Goal: Task Accomplishment & Management: Complete application form

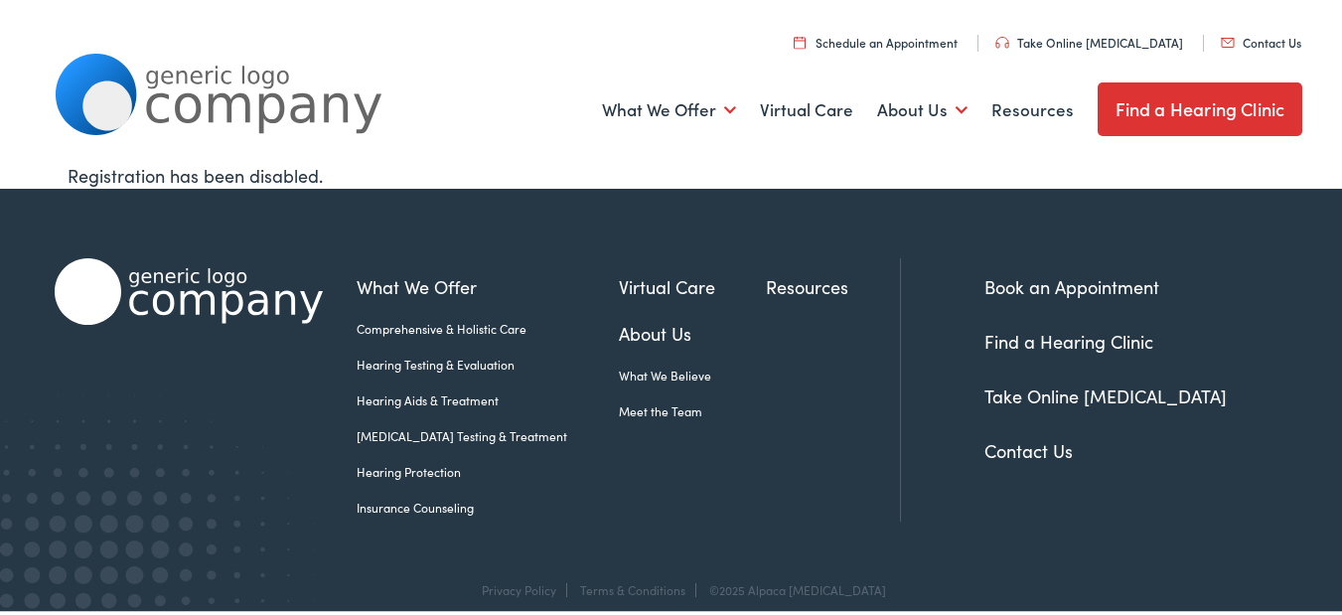
click at [1221, 31] on link "Contact Us" at bounding box center [1261, 39] width 80 height 17
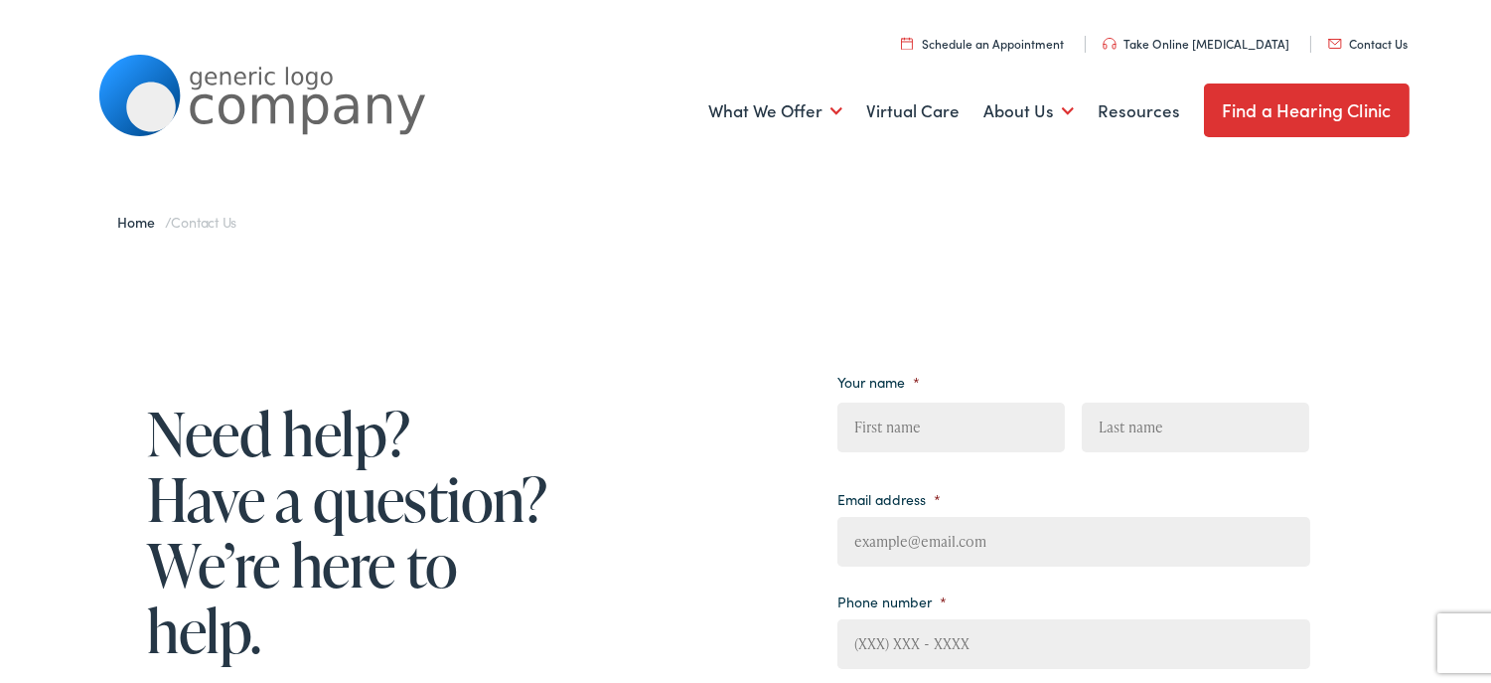
drag, startPoint x: 979, startPoint y: 536, endPoint x: 988, endPoint y: 548, distance: 14.9
click at [979, 537] on input "Email address *" at bounding box center [1074, 538] width 473 height 50
type input "[PERSON_NAME][EMAIL_ADDRESS][DOMAIN_NAME]"
type input "[PERSON_NAME]"
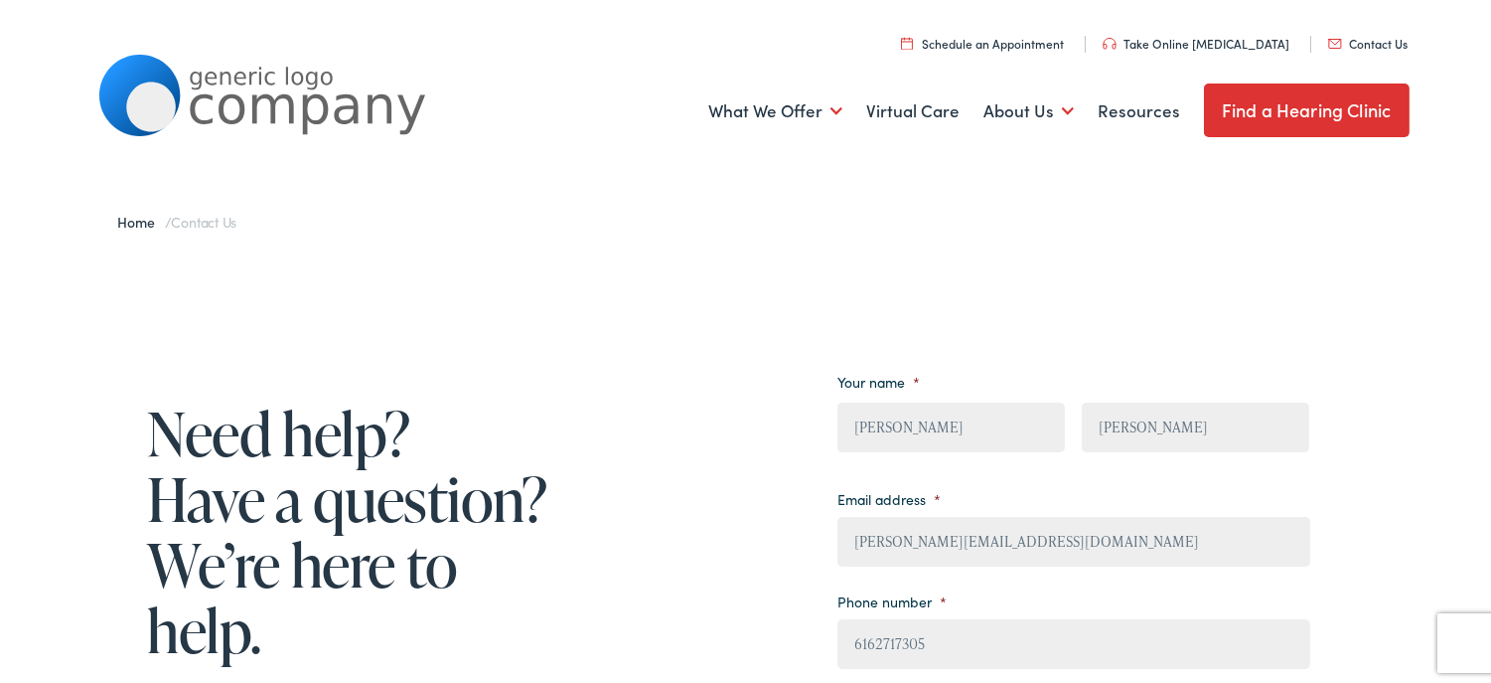
type input "[PHONE_NUMBER]"
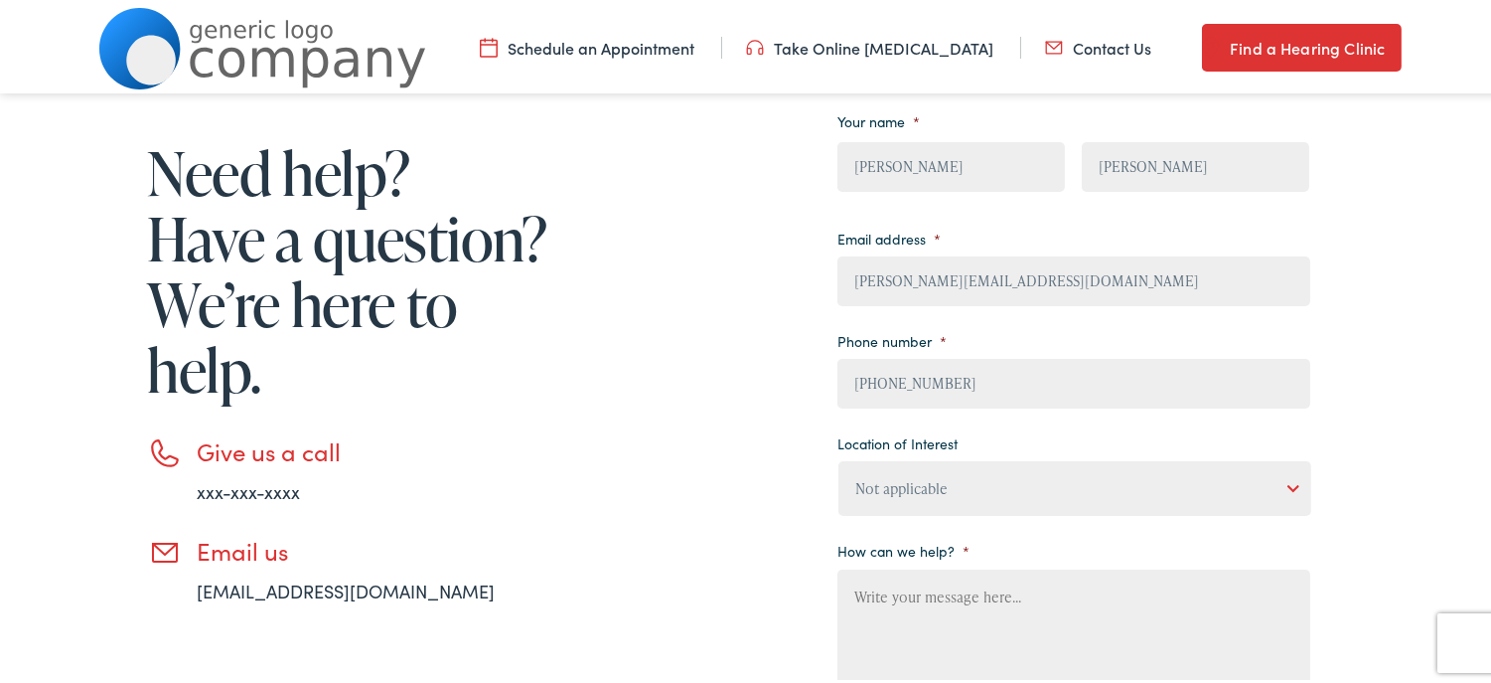
scroll to position [294, 0]
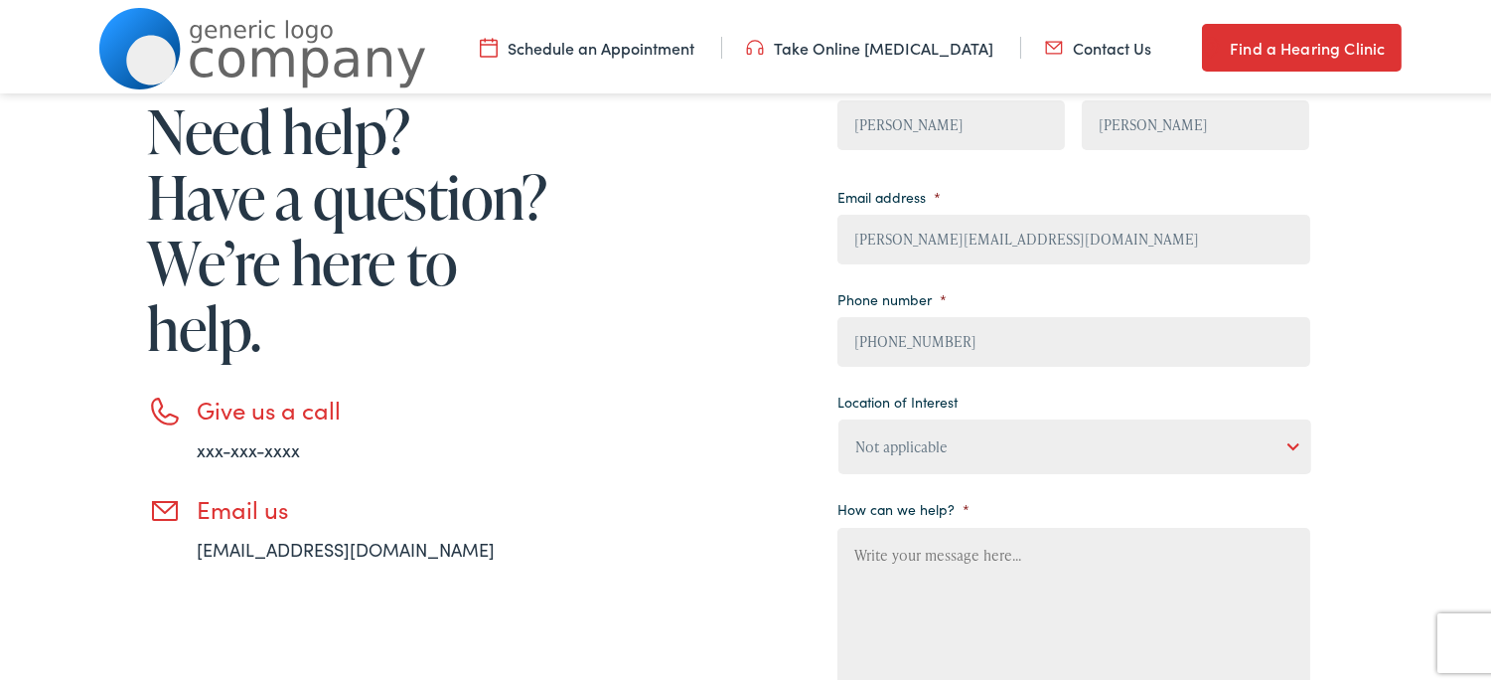
click at [1053, 512] on li "How can we help? *" at bounding box center [1074, 589] width 473 height 198
drag, startPoint x: 881, startPoint y: 411, endPoint x: 916, endPoint y: 441, distance: 45.8
click at [886, 417] on li "Location of Interest Not applicable [PERSON_NAME] [MEDICAL_DATA], Seguin Estes …" at bounding box center [1074, 426] width 473 height 87
click at [916, 441] on select "Not applicable [PERSON_NAME] [MEDICAL_DATA], Seguin Estes [MEDICAL_DATA], San […" at bounding box center [1075, 442] width 473 height 55
select select "[PERSON_NAME] Hearing, Seigen"
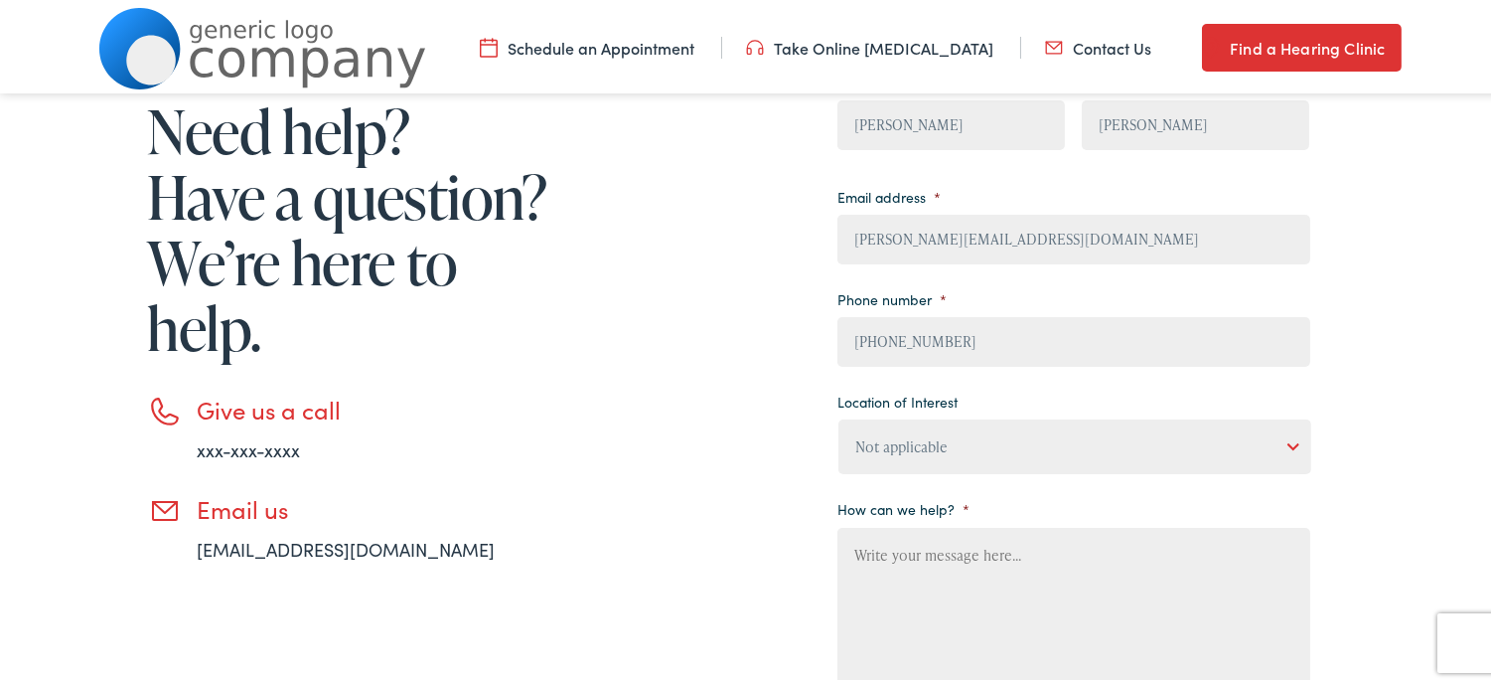
click at [839, 417] on select "Not applicable [PERSON_NAME] [MEDICAL_DATA], Seguin Estes [MEDICAL_DATA], San […" at bounding box center [1075, 442] width 473 height 55
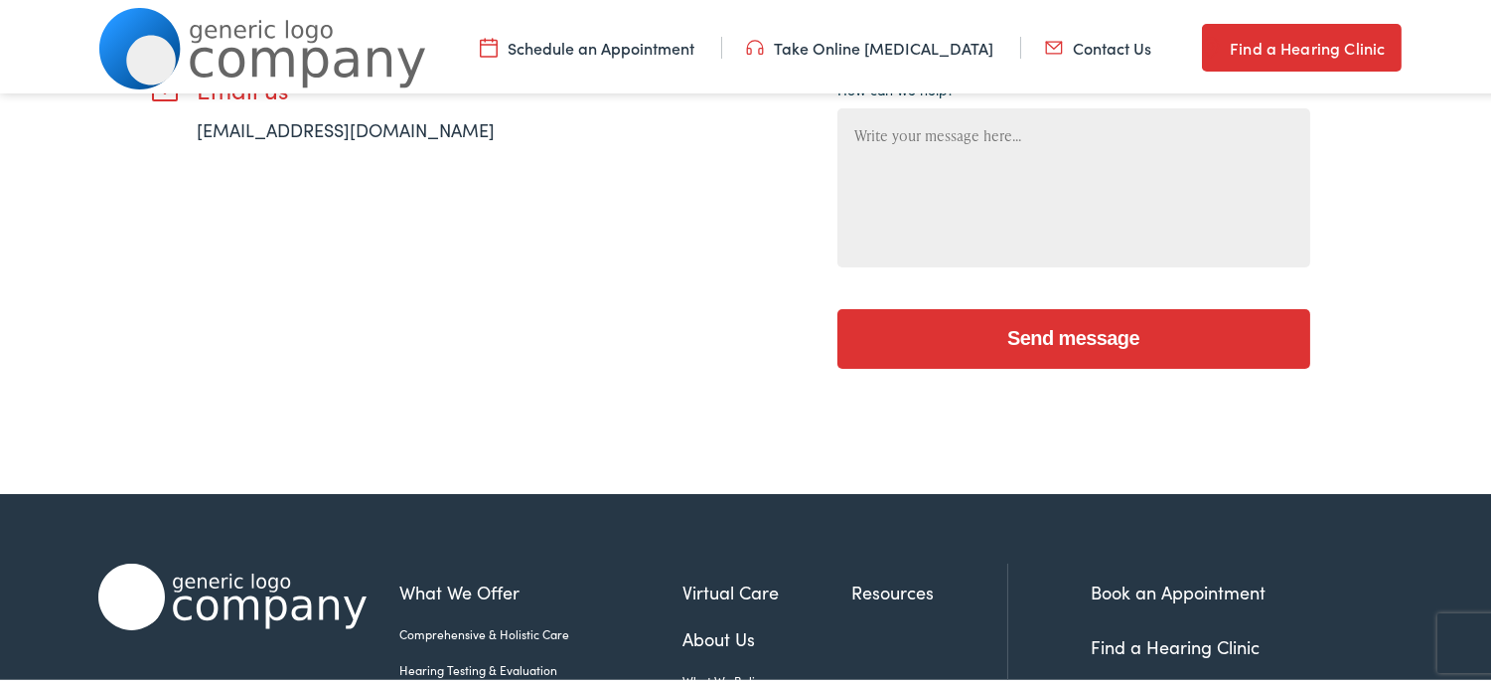
scroll to position [674, 0]
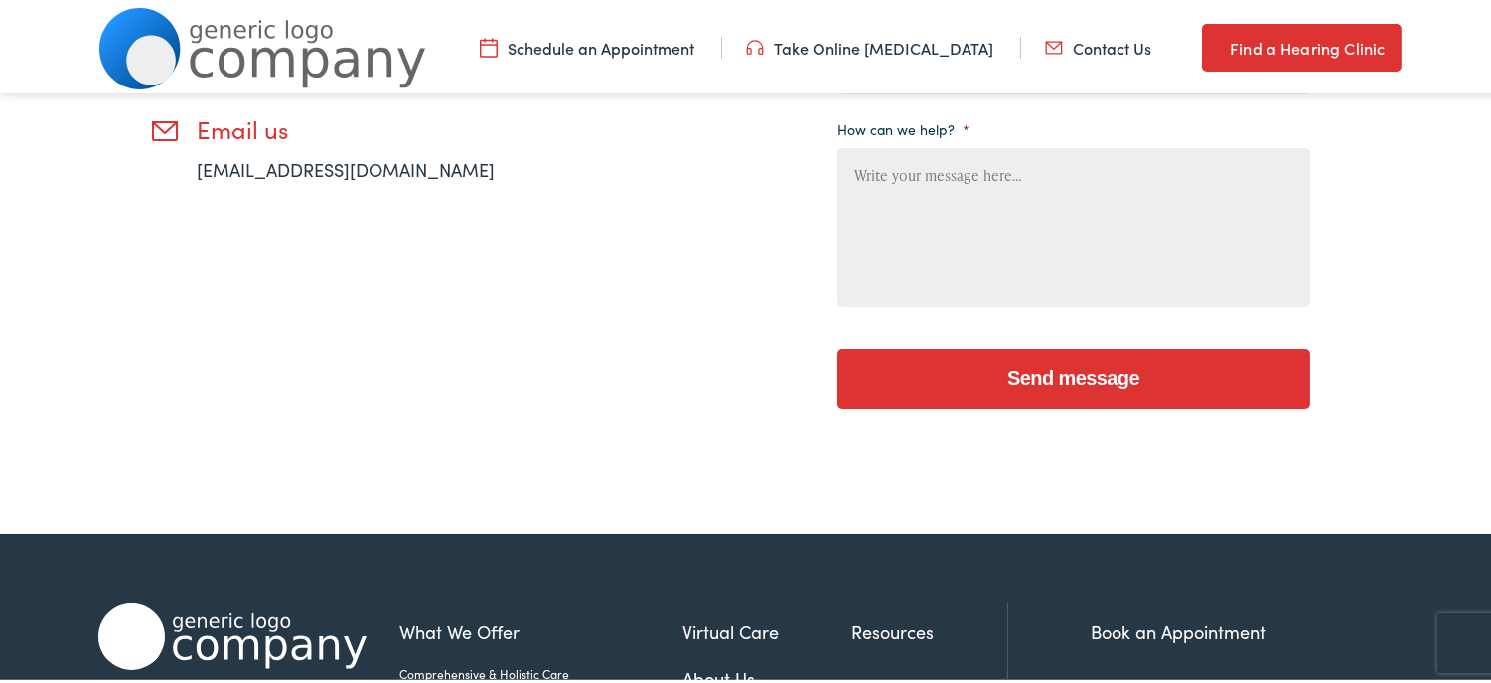
paste textarea "I work with a local painting company and would love to give you a professional …"
click at [960, 265] on textarea "How can we help? *" at bounding box center [1074, 223] width 473 height 159
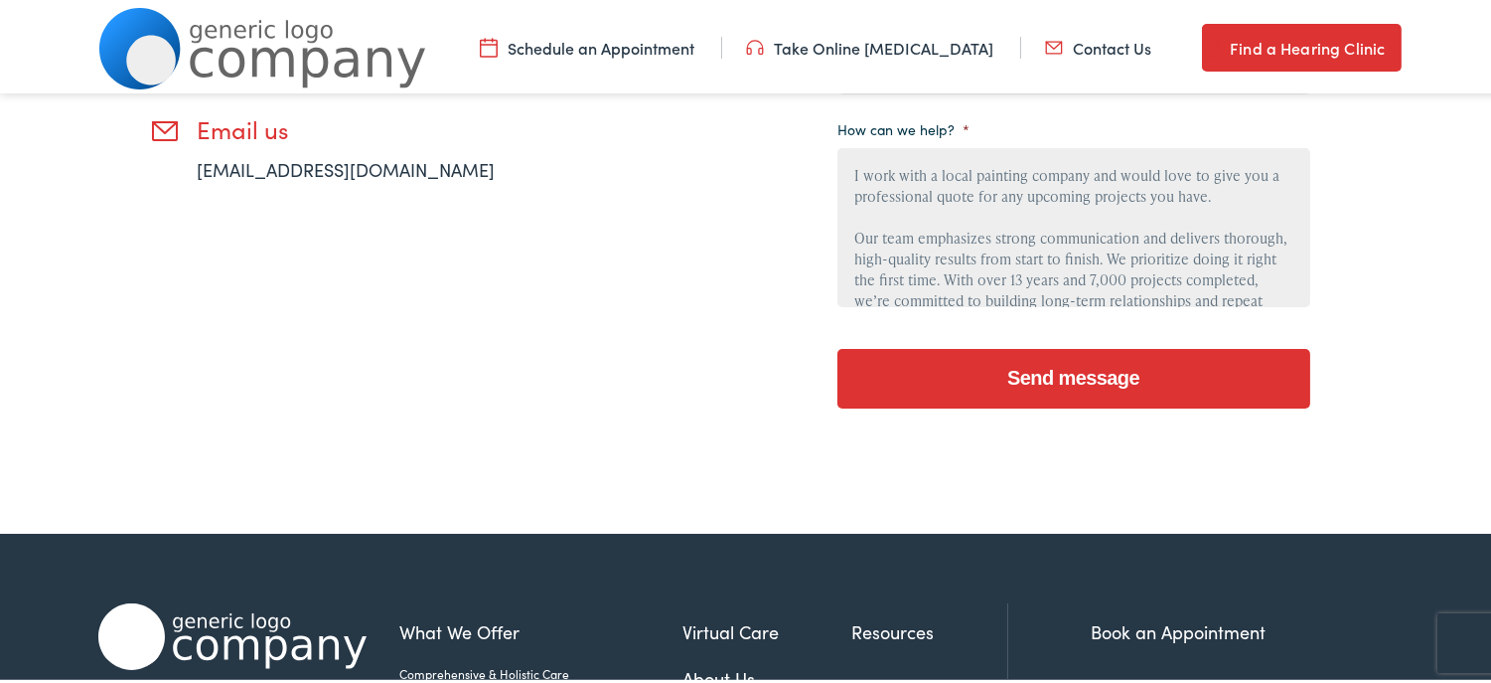
scroll to position [253, 0]
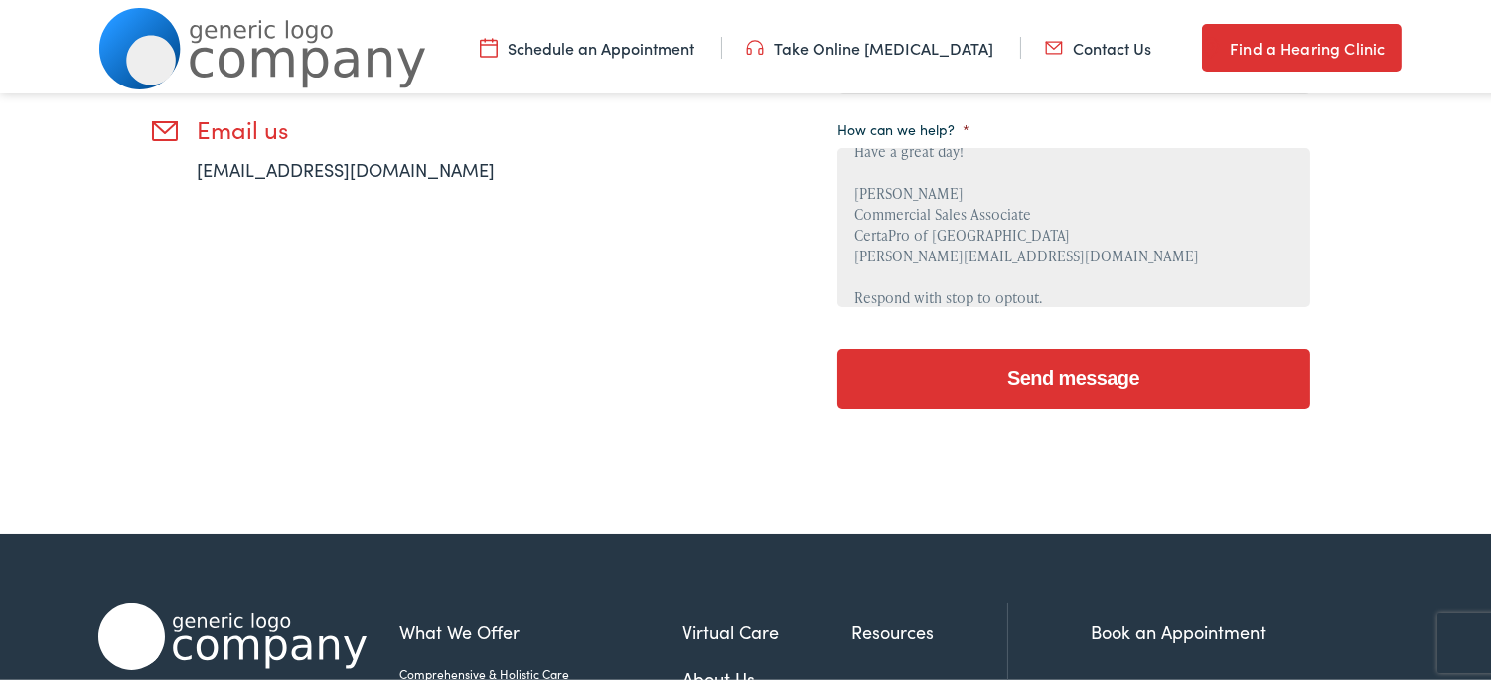
type textarea "I work with a local painting company and would love to give you a professional …"
click at [975, 345] on input "Send message" at bounding box center [1074, 375] width 473 height 60
click at [849, 395] on input "Send message" at bounding box center [1074, 375] width 473 height 60
drag, startPoint x: 877, startPoint y: 388, endPoint x: 429, endPoint y: 378, distance: 448.2
click at [846, 387] on input "Send message" at bounding box center [1074, 375] width 473 height 60
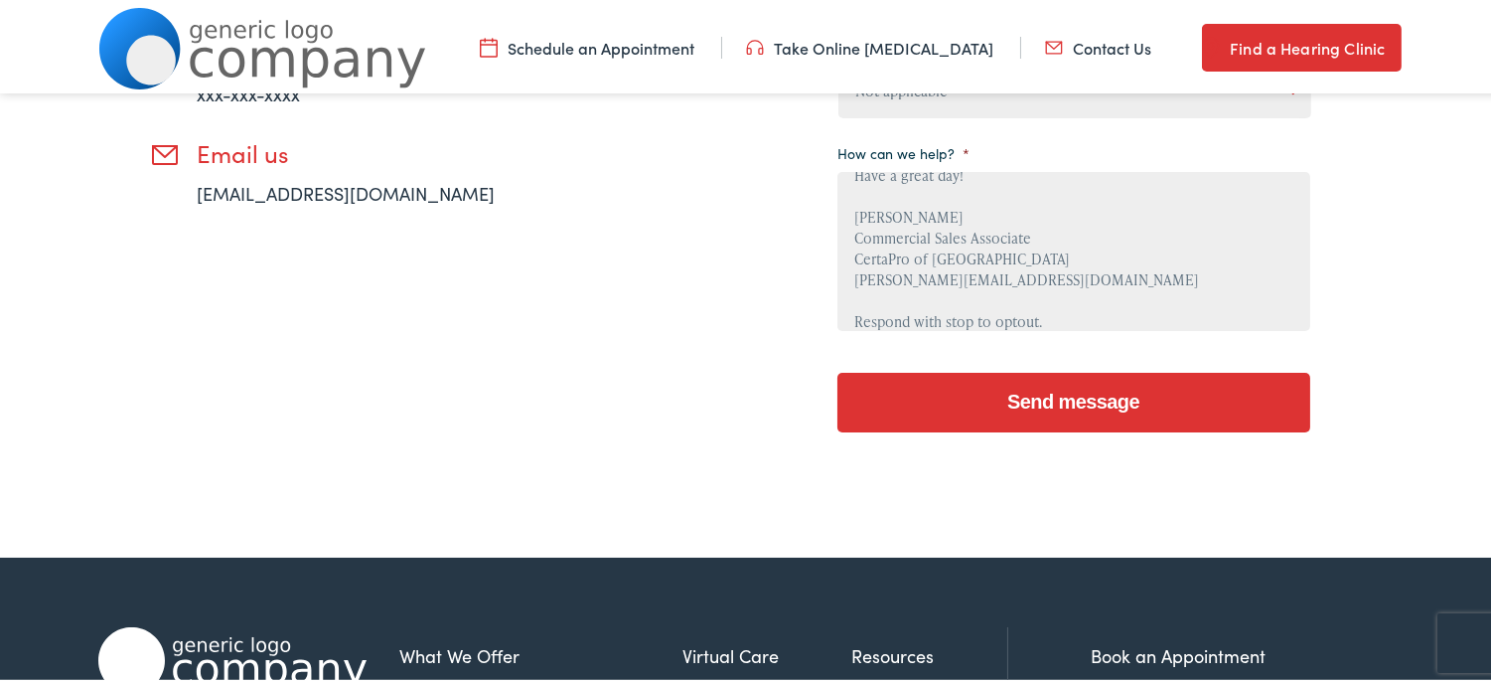
scroll to position [674, 0]
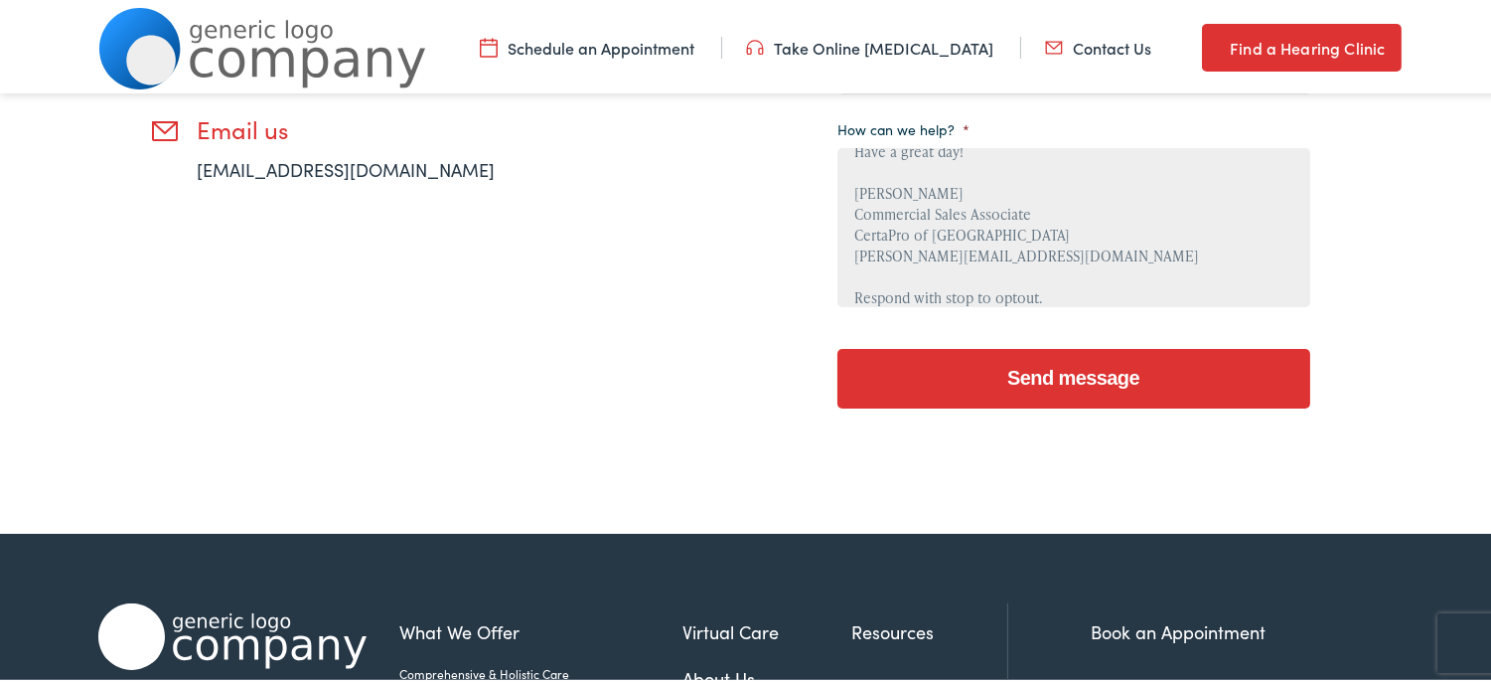
drag, startPoint x: 1121, startPoint y: 394, endPoint x: 1110, endPoint y: 388, distance: 12.4
click at [1120, 394] on input "Send message" at bounding box center [1074, 375] width 473 height 60
click at [1110, 388] on input "Send message" at bounding box center [1074, 375] width 473 height 60
